Goal: Information Seeking & Learning: Learn about a topic

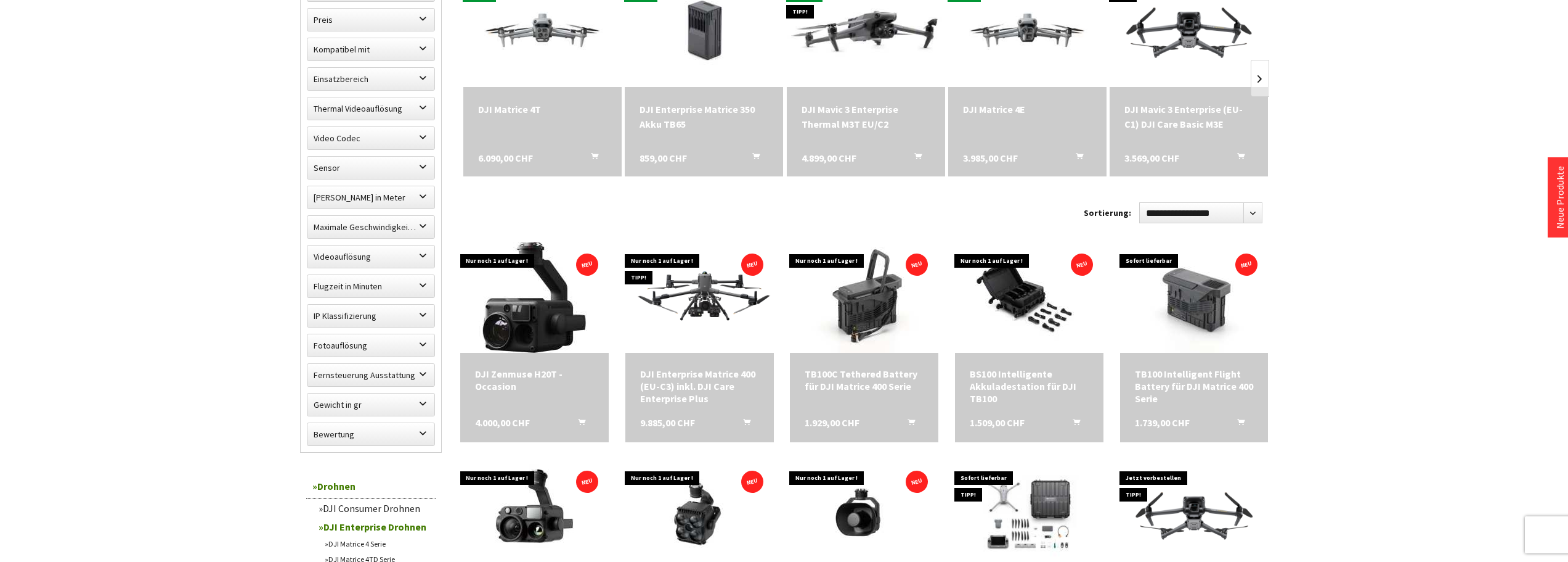
scroll to position [494, 0]
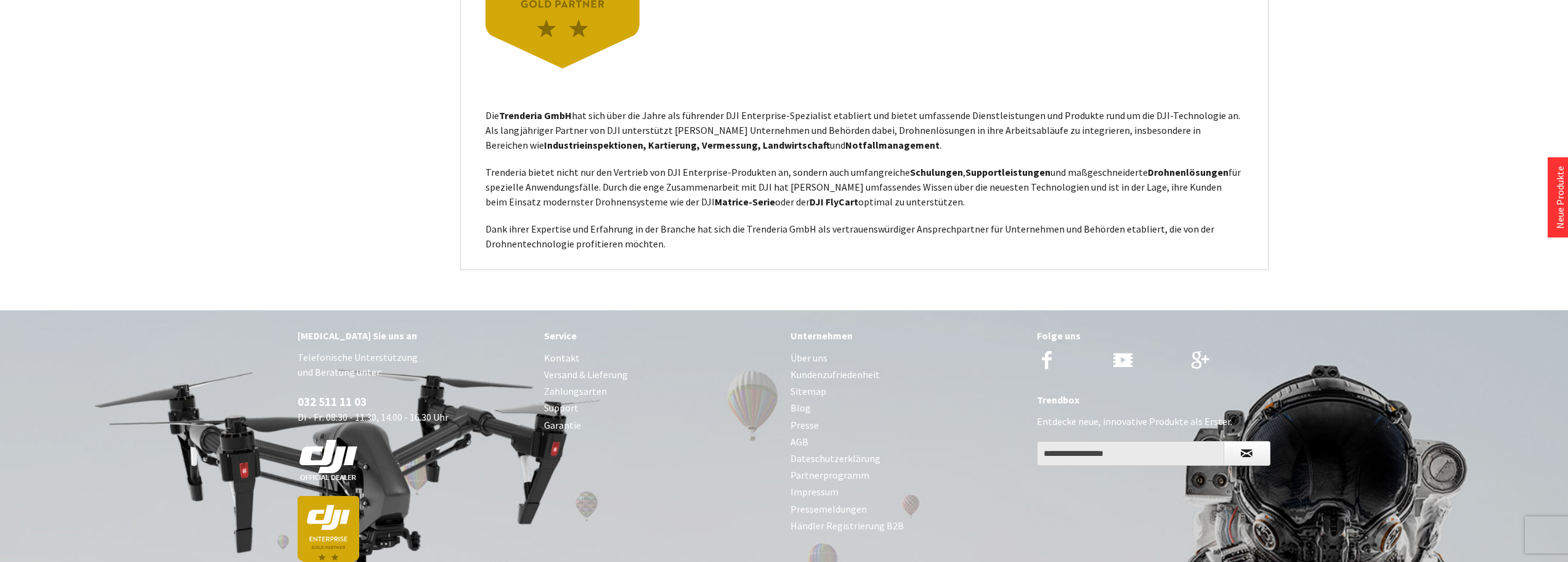
scroll to position [3332, 0]
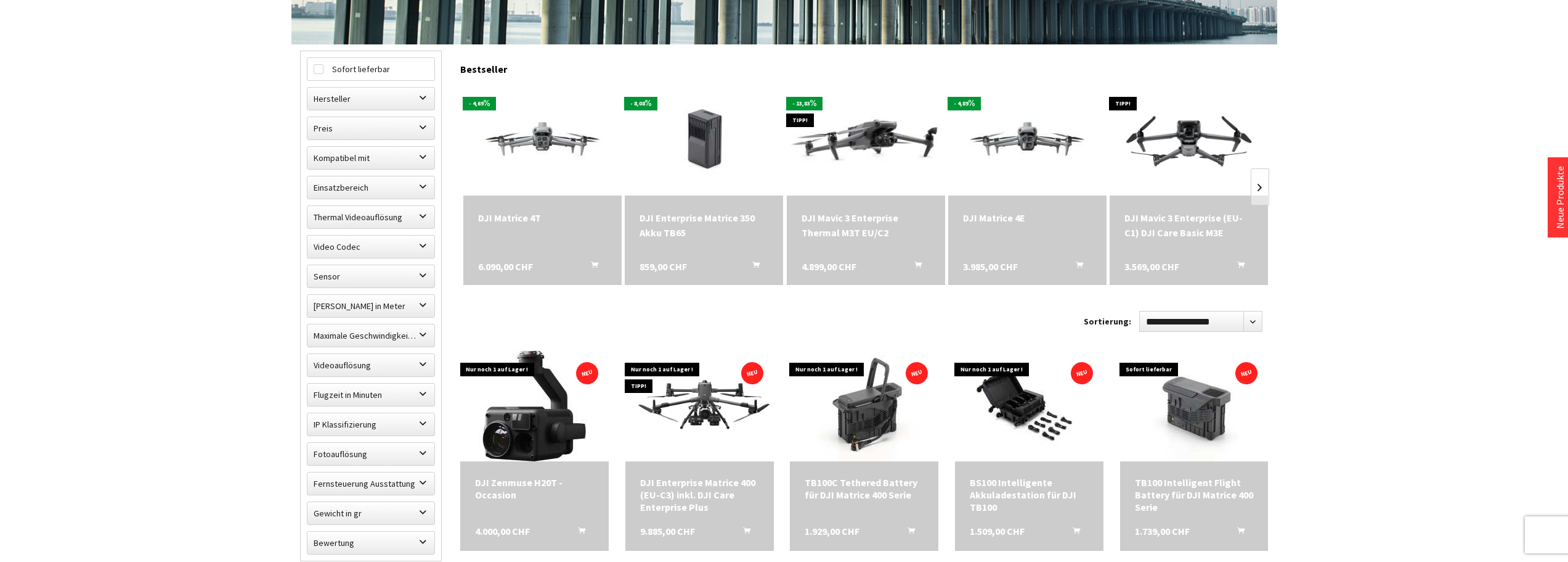
scroll to position [433, 0]
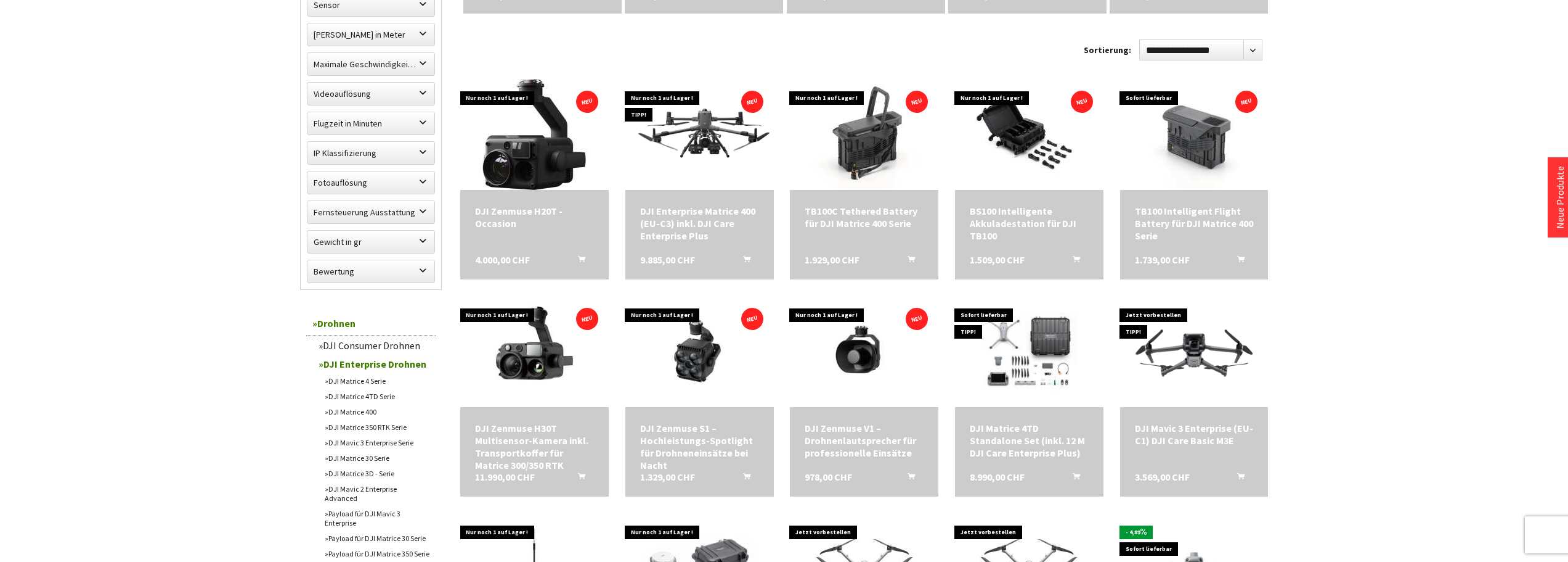
scroll to position [680, 0]
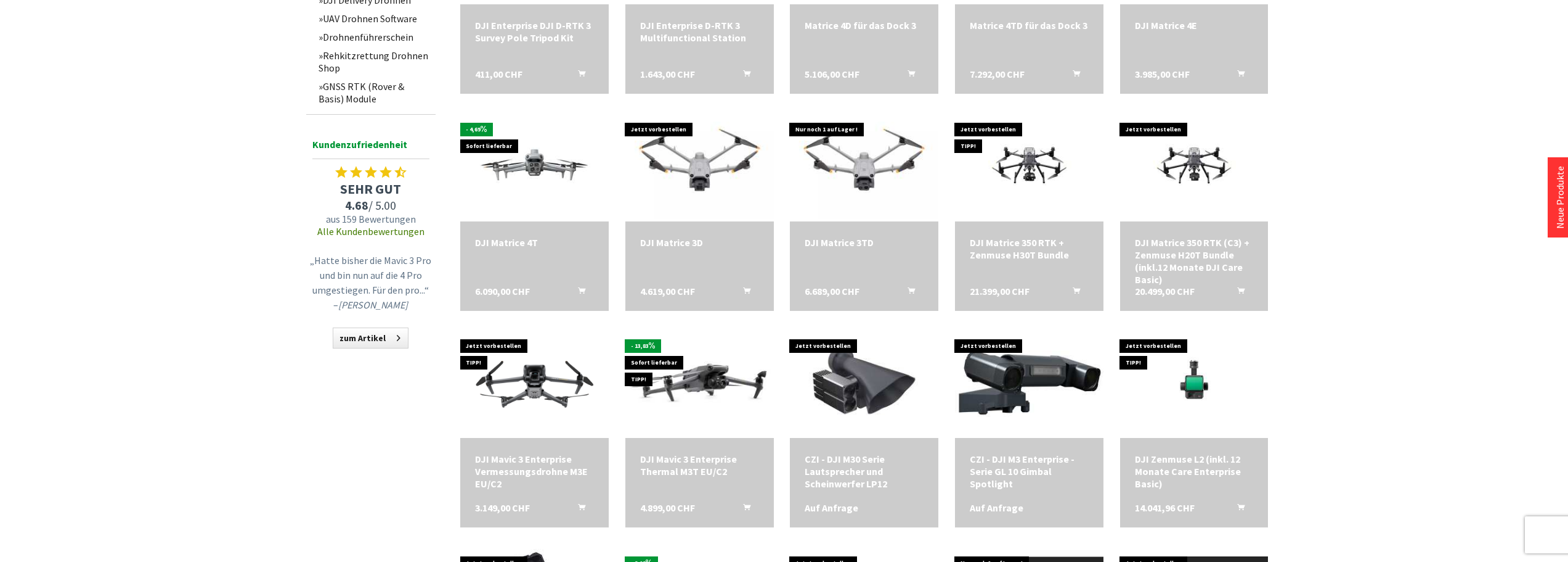
scroll to position [1296, 0]
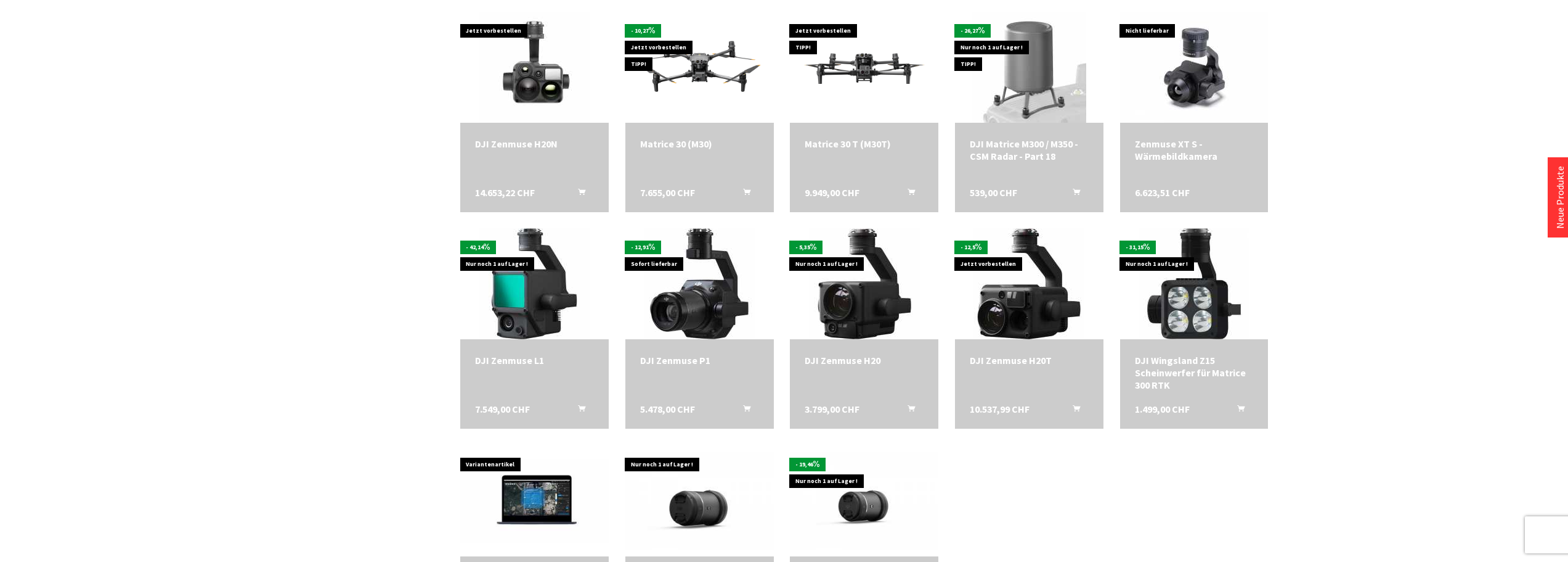
scroll to position [2160, 0]
